Goal: Find specific page/section: Find specific page/section

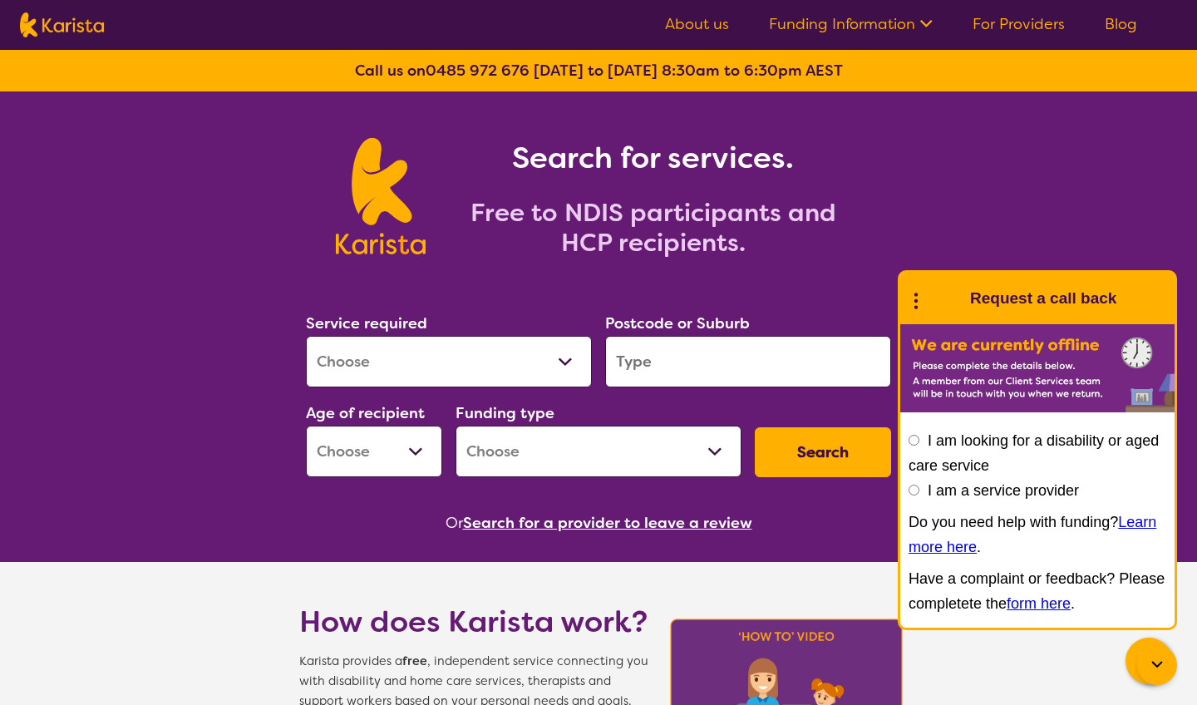
click at [664, 225] on div "Search for services. Free to NDIS participants and HCP recipients." at bounding box center [598, 177] width 1197 height 173
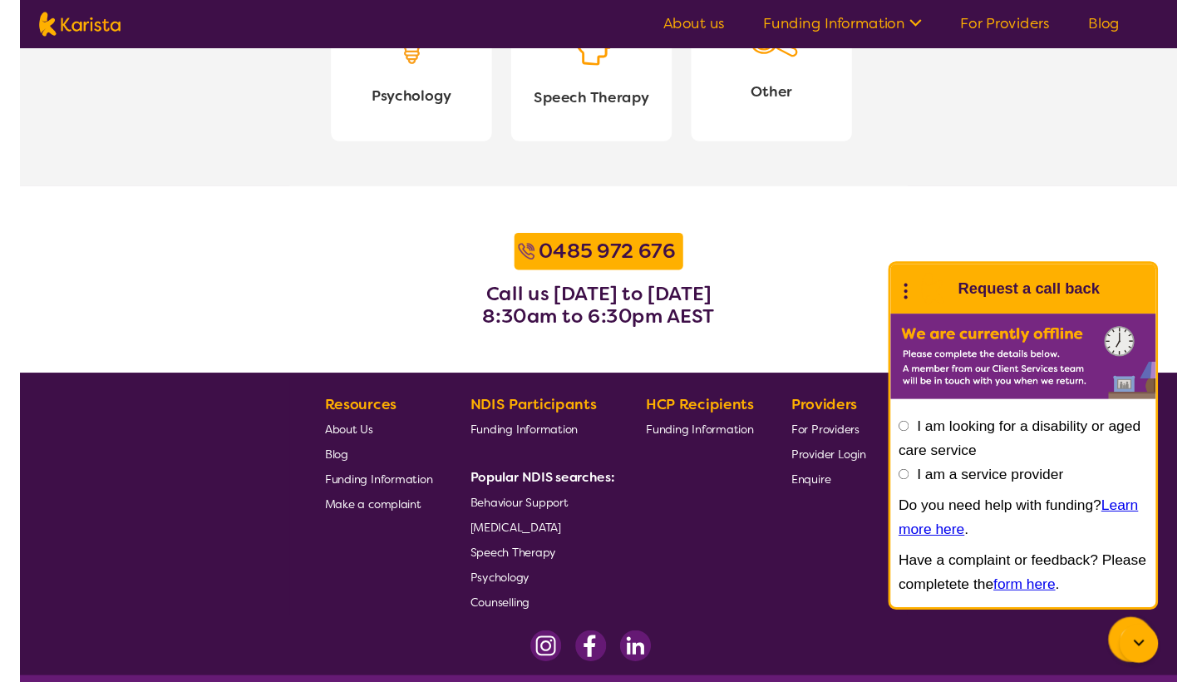
scroll to position [2004, 0]
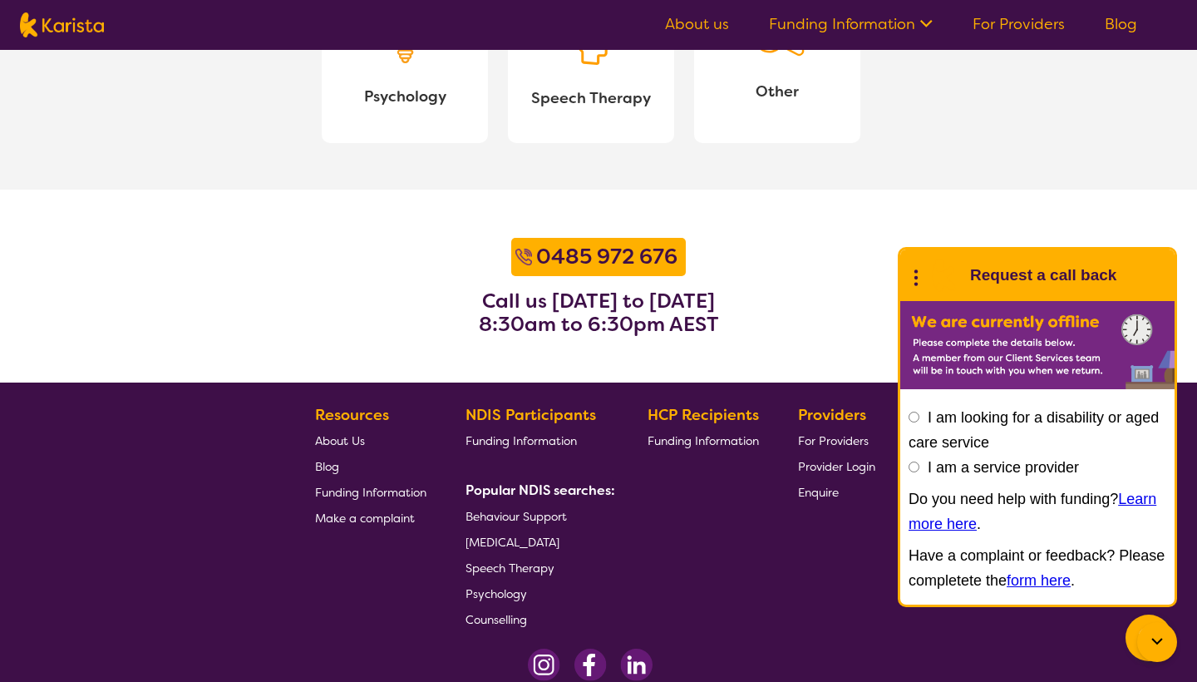
click at [664, 208] on section "[PHONE_NUMBER] Call us [DATE] to [DATE] 8:30am to 6:30pm AEST" at bounding box center [598, 286] width 1197 height 193
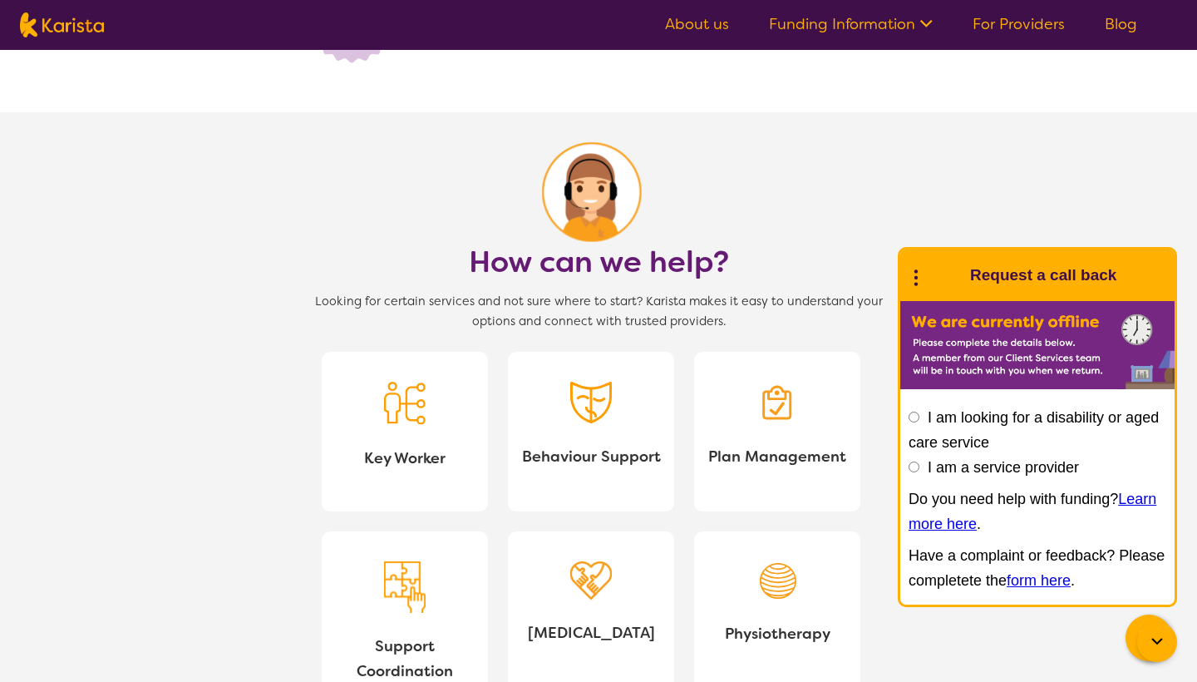
scroll to position [1270, 0]
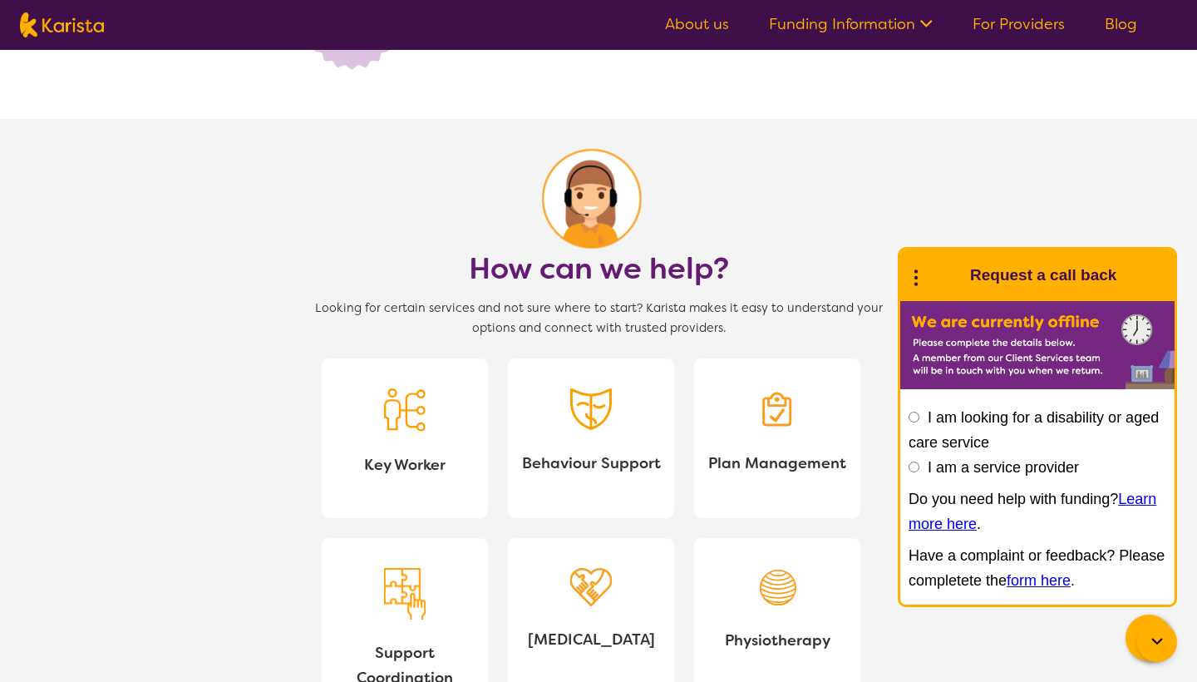
click at [609, 427] on img at bounding box center [591, 409] width 42 height 42
click at [132, 172] on section "How can we help? Looking for certain services and not sure where to start? Kari…" at bounding box center [598, 521] width 1197 height 805
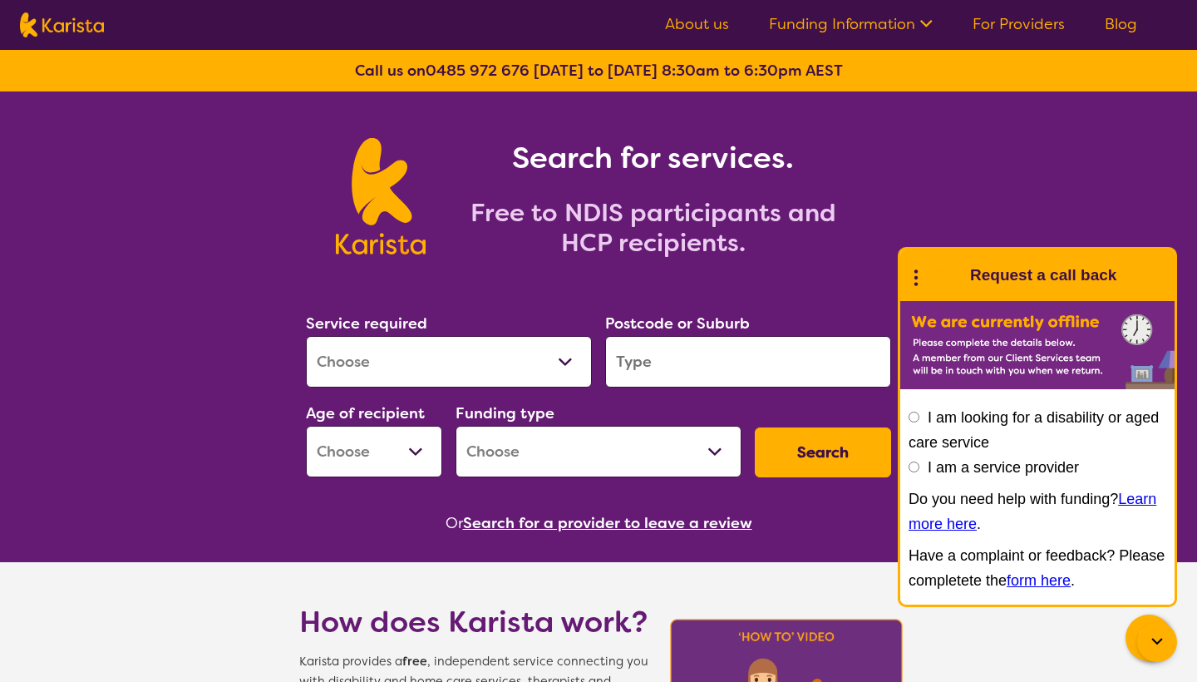
scroll to position [0, 0]
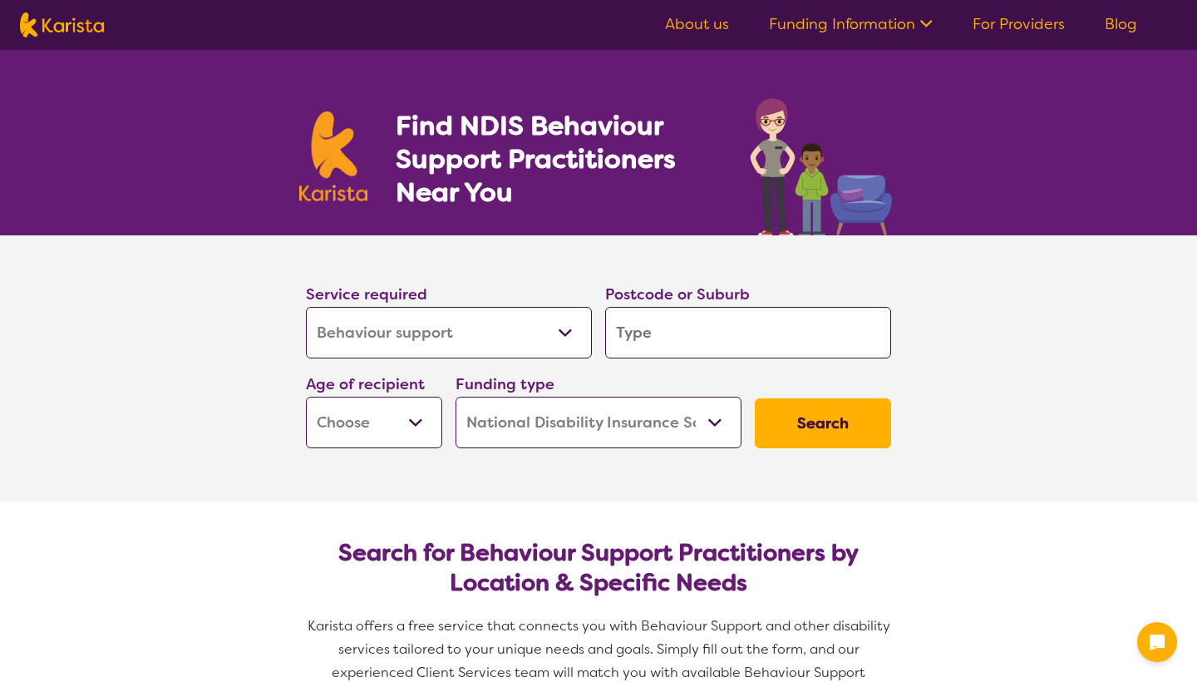
select select "Behaviour support"
select select "NDIS"
select select "Behaviour support"
select select "NDIS"
